Goal: Task Accomplishment & Management: Manage account settings

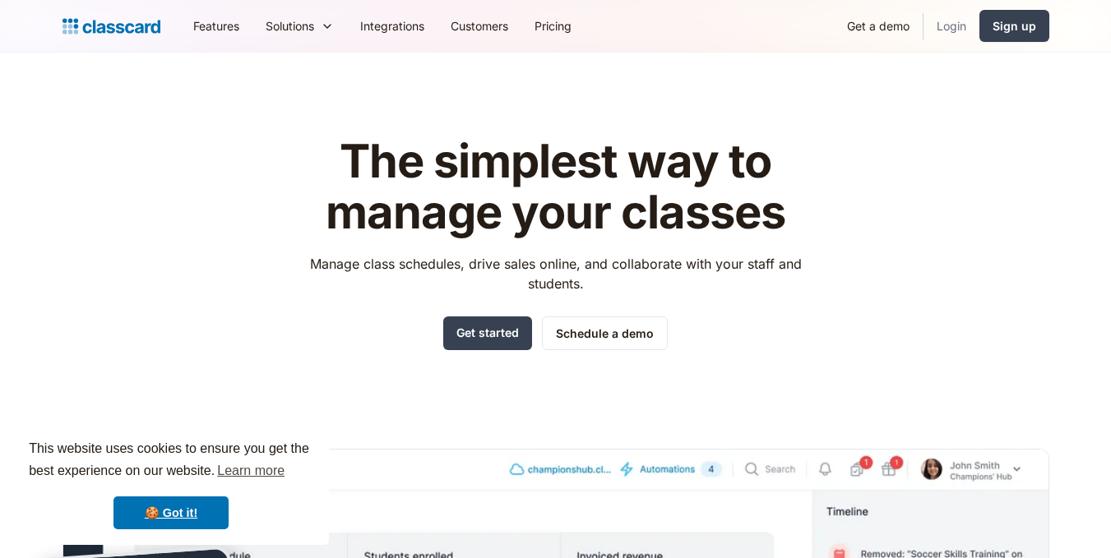
click at [955, 30] on link "Login" at bounding box center [951, 25] width 56 height 37
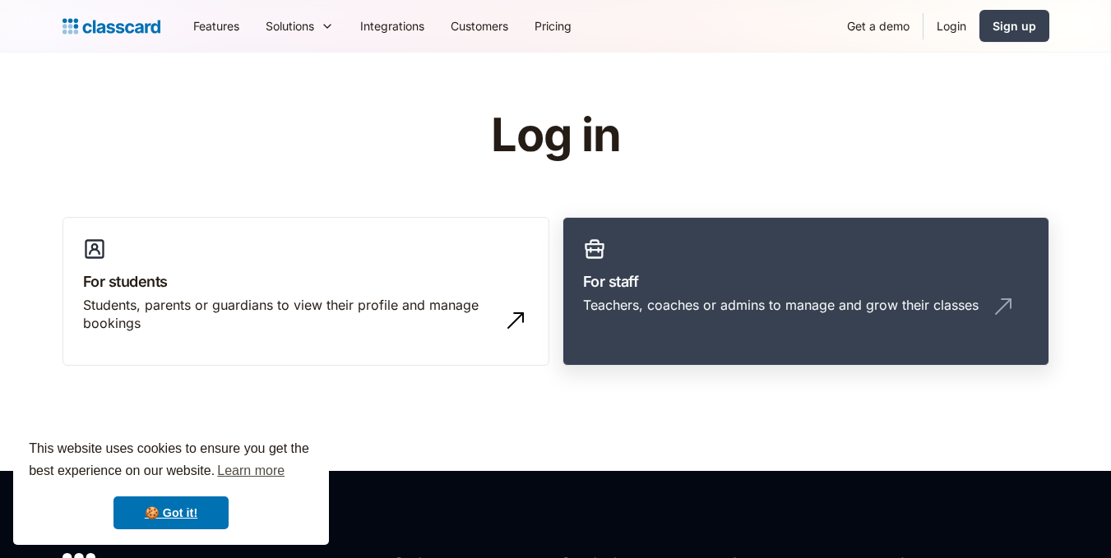
click at [779, 258] on link "For staff Teachers, coaches or admins to manage and grow their classes" at bounding box center [805, 292] width 487 height 150
